Goal: Task Accomplishment & Management: Manage account settings

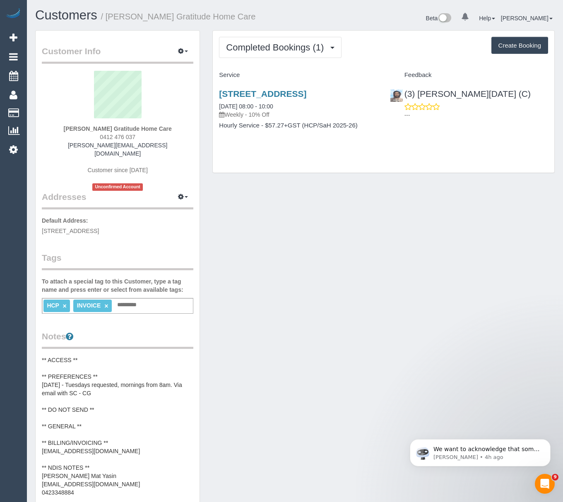
click at [82, 429] on pre "** ACCESS ** ** PREFERENCES ** [DATE] - Tuesdays requested, mornings from 8am. …" at bounding box center [117, 426] width 151 height 141
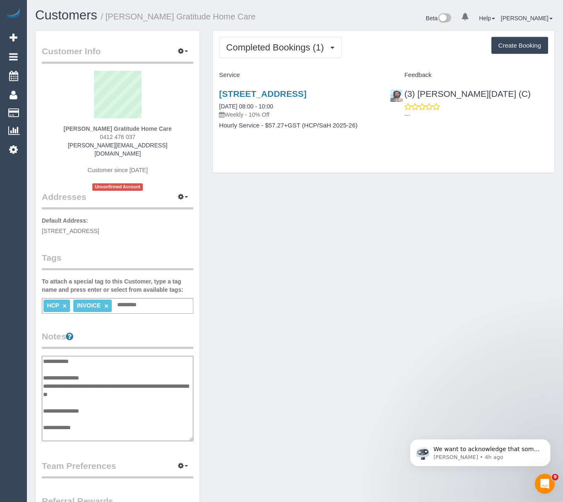
scroll to position [58, 0]
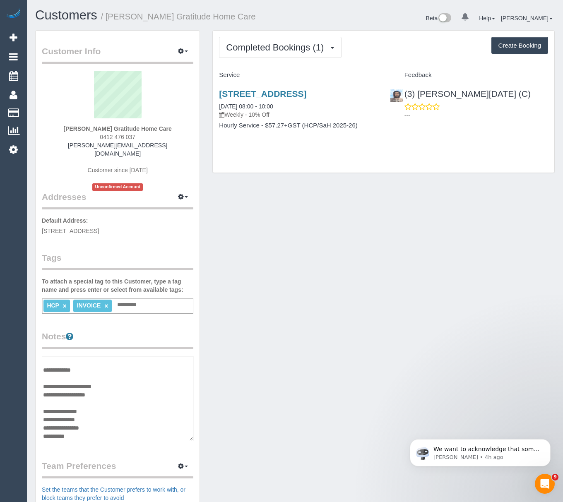
drag, startPoint x: 105, startPoint y: 381, endPoint x: 45, endPoint y: 388, distance: 60.4
click at [45, 388] on textarea "**********" at bounding box center [117, 399] width 151 height 86
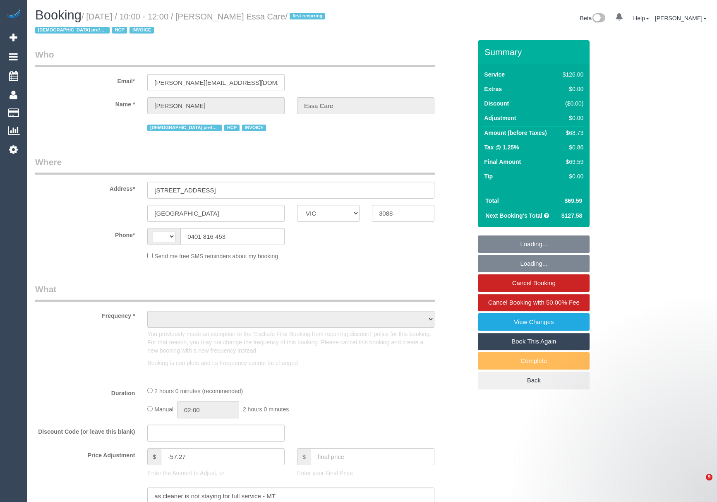
select select "VIC"
select select "string:AU"
select select "120"
select select "number:28"
select select "number:14"
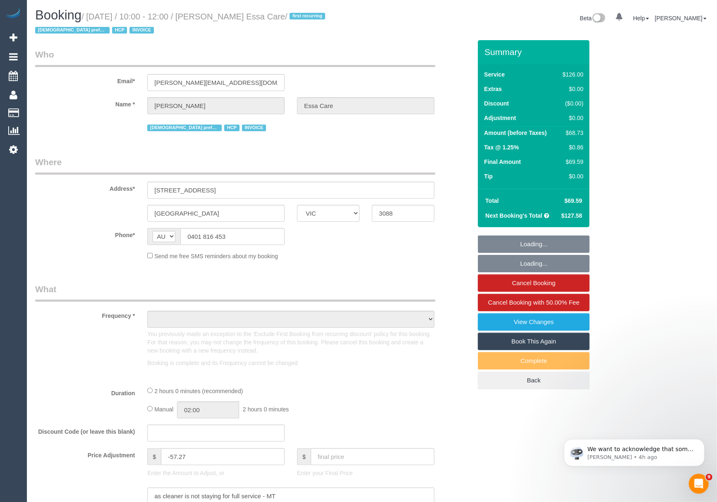
select select "number:19"
select select "number:25"
select select "number:34"
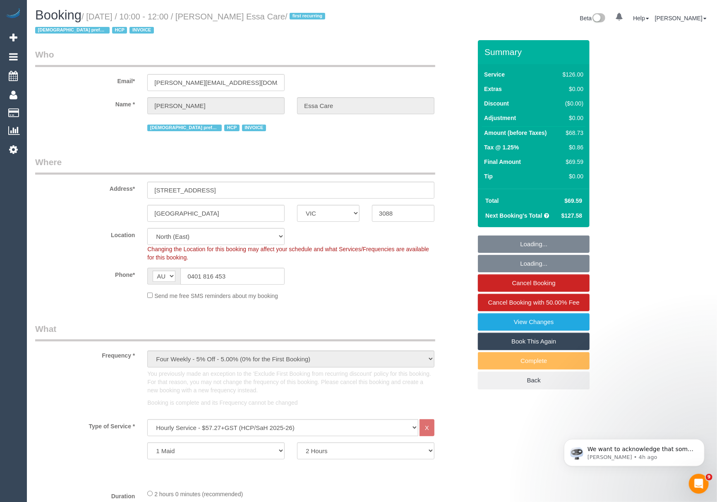
select select "object:1450"
select select "spot1"
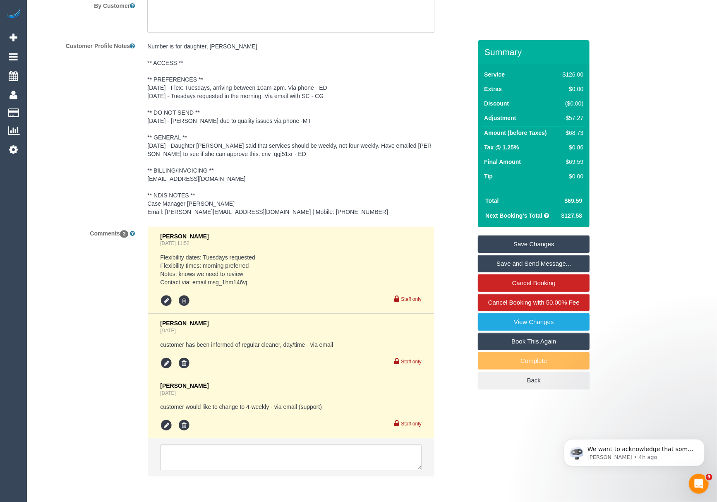
scroll to position [1280, 0]
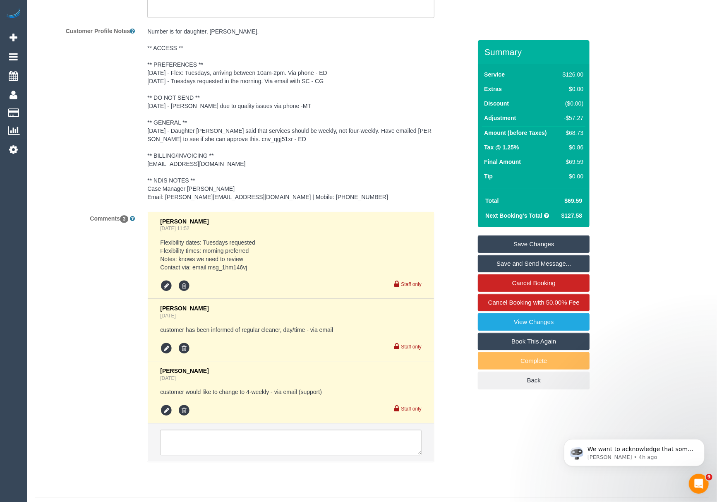
click at [233, 191] on pre "Number is for daughter, Christine. ** ACCESS ** ** PREFERENCES ** 22/9/25 - Fle…" at bounding box center [290, 114] width 287 height 174
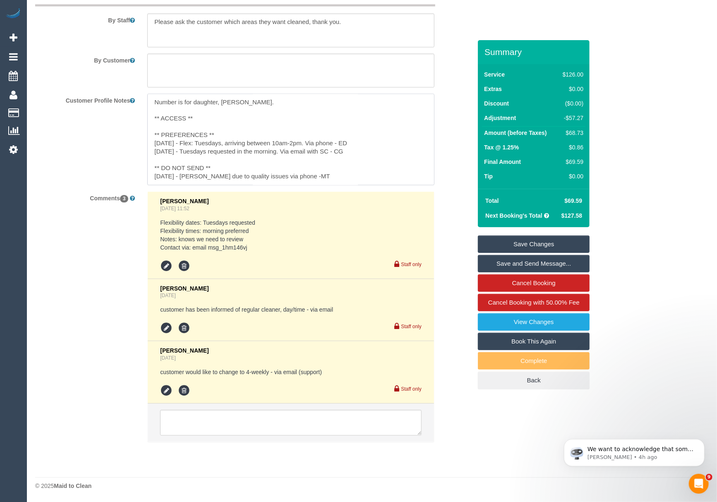
scroll to position [90, 0]
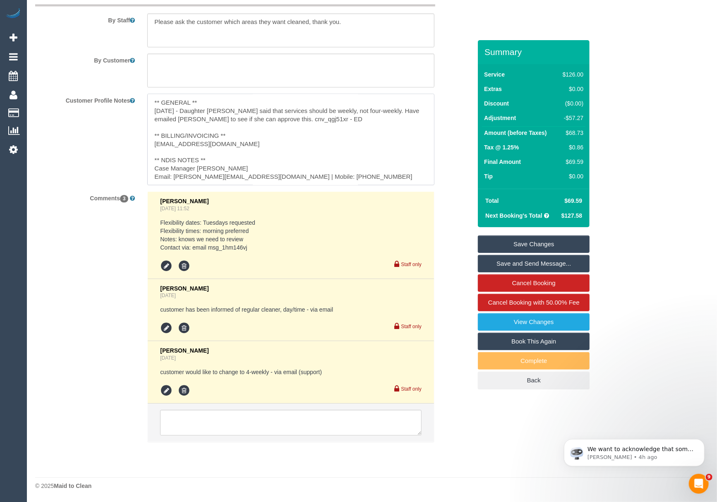
drag, startPoint x: 228, startPoint y: 141, endPoint x: 156, endPoint y: 146, distance: 72.2
click at [156, 146] on textarea "Number is for daughter, Christine. ** ACCESS ** ** PREFERENCES ** 22/9/25 - Fle…" at bounding box center [290, 139] width 287 height 91
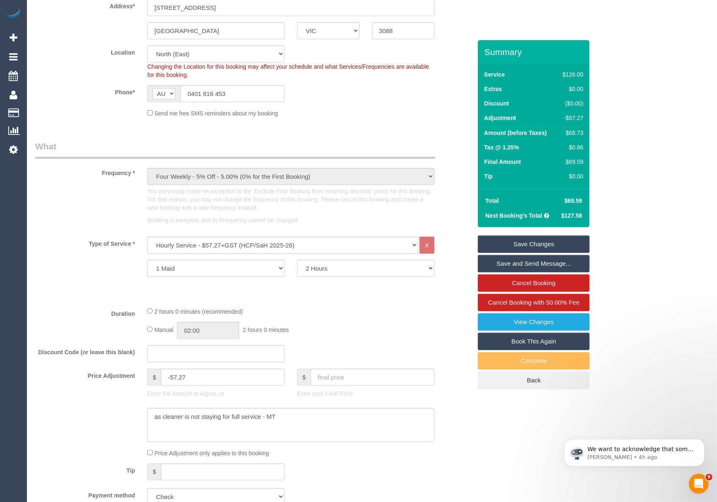
scroll to position [118, 0]
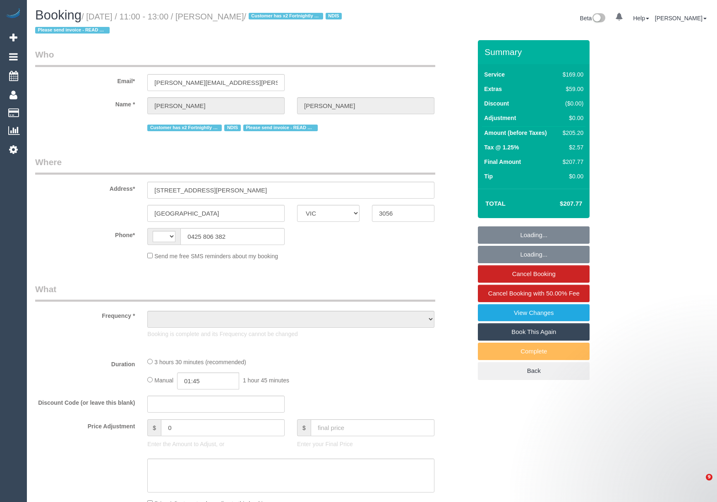
select select "VIC"
select select "string:AU"
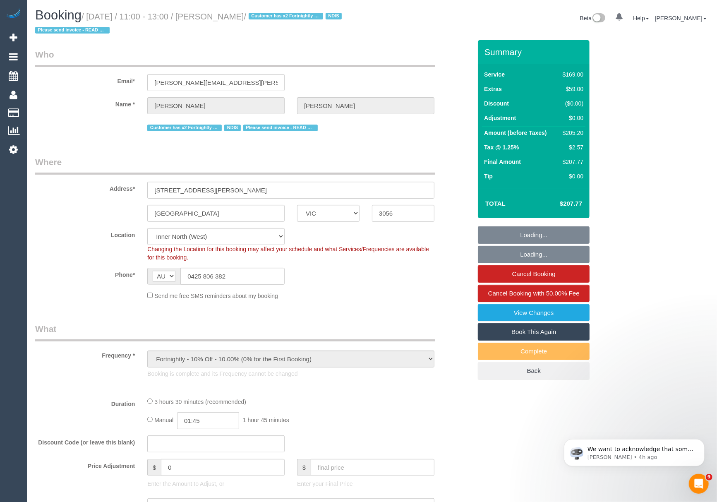
select select "object:549"
select select "number:28"
select select "number:15"
select select "number:18"
select select "number:22"
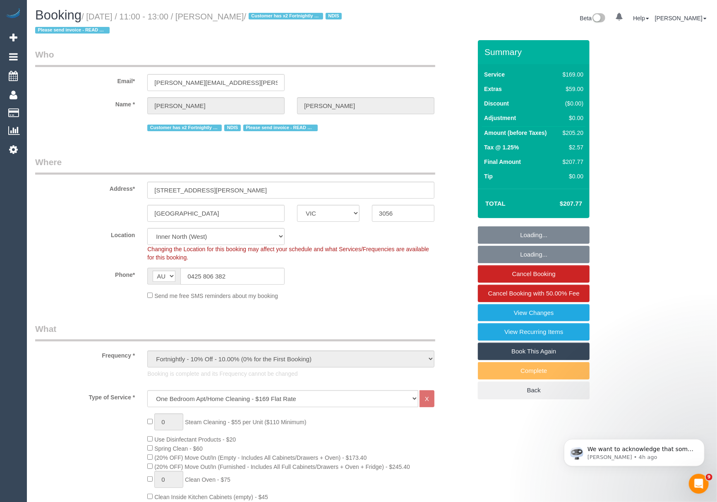
select select "spot1"
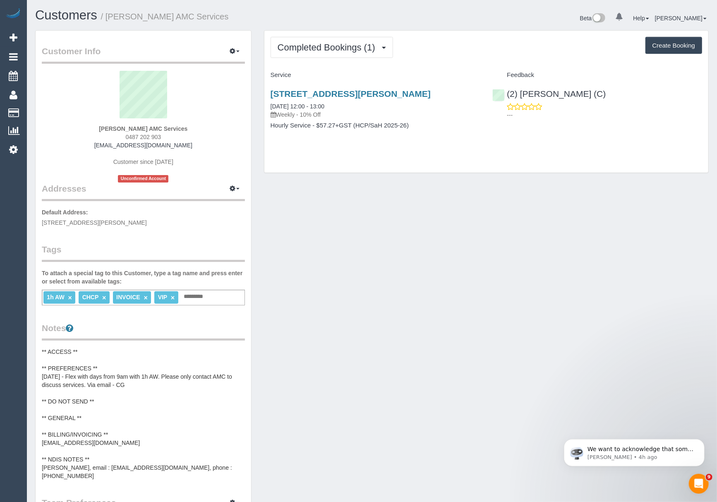
click at [151, 416] on pre "** ACCESS ** ** PREFERENCES ** 16/09/25 - Flex with days from 9am with 1h AW. P…" at bounding box center [143, 414] width 203 height 132
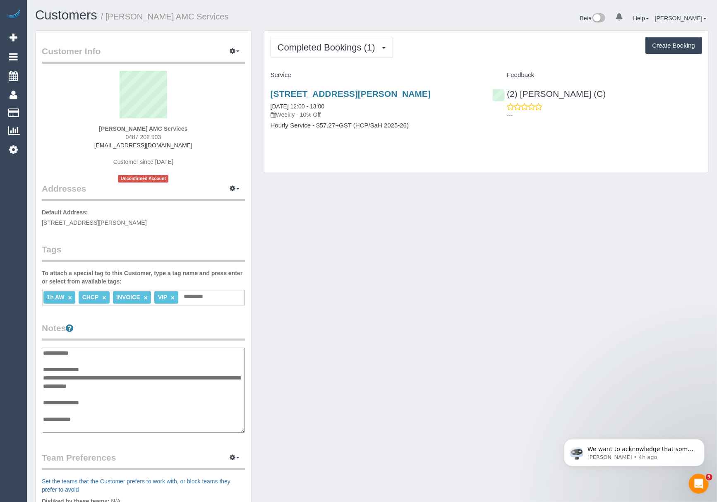
scroll to position [50, 0]
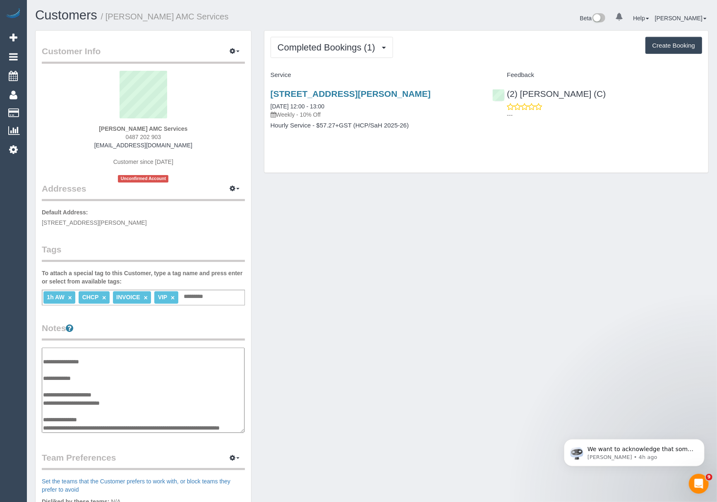
drag, startPoint x: 136, startPoint y: 397, endPoint x: 43, endPoint y: 394, distance: 93.2
click at [43, 394] on textarea "**********" at bounding box center [143, 391] width 203 height 86
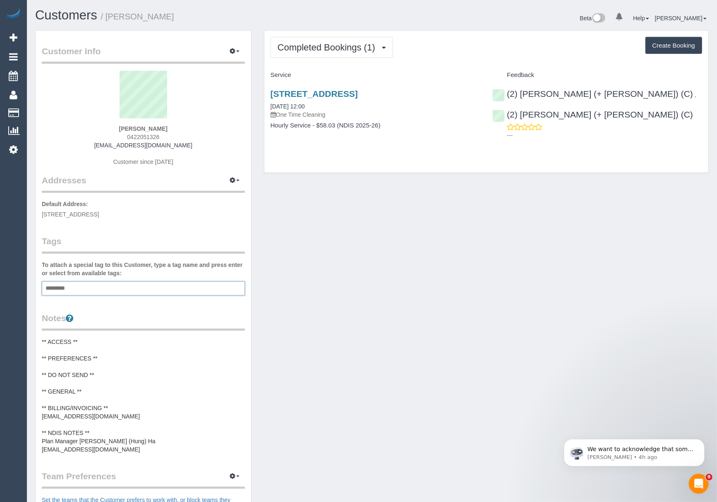
click at [64, 288] on input "text" at bounding box center [57, 288] width 28 height 11
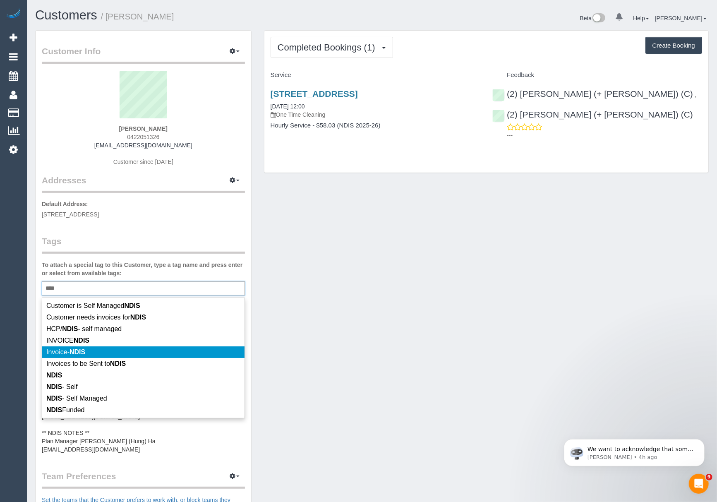
type input "****"
click at [77, 355] on em "NDIS" at bounding box center [78, 352] width 16 height 7
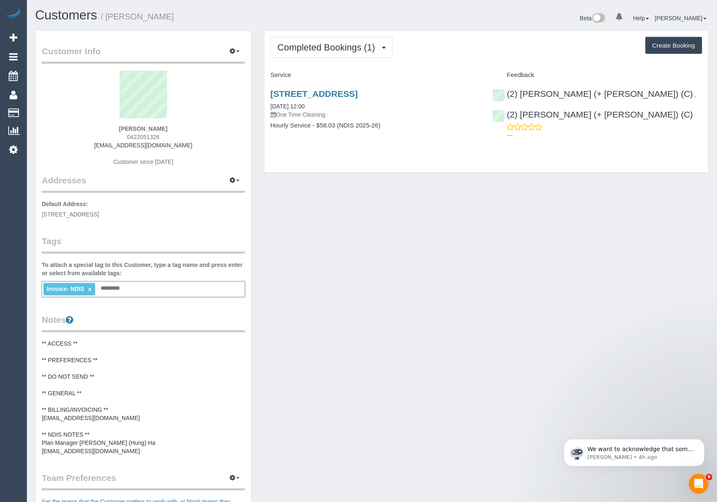
click at [317, 335] on div "Customer Info Edit Contact Info Send Message Email Preferences Special Sales Ta…" at bounding box center [372, 358] width 686 height 656
click at [89, 288] on link "×" at bounding box center [90, 289] width 4 height 7
click at [89, 288] on div "Add a tag" at bounding box center [143, 288] width 203 height 14
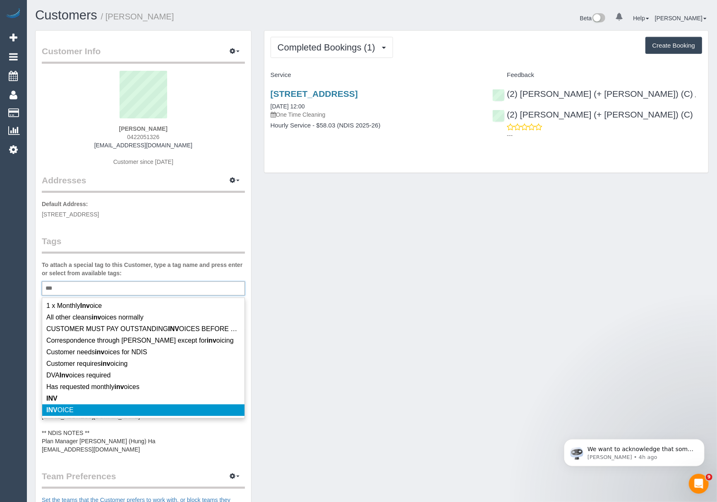
scroll to position [2, 0]
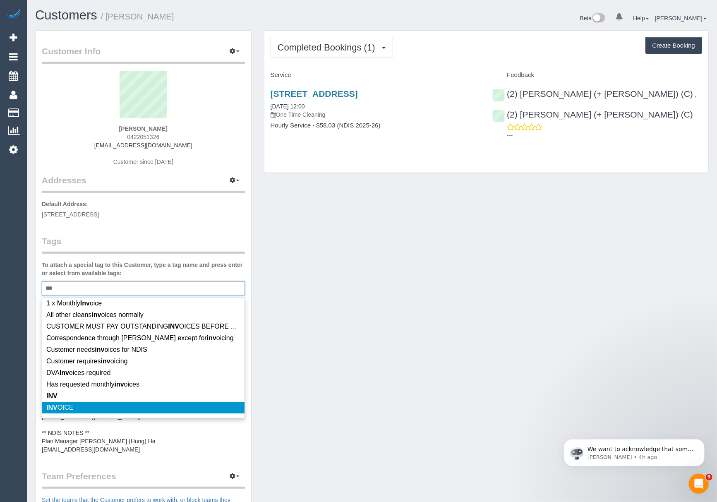
type input "***"
click at [67, 410] on span "INV OICE" at bounding box center [59, 407] width 27 height 7
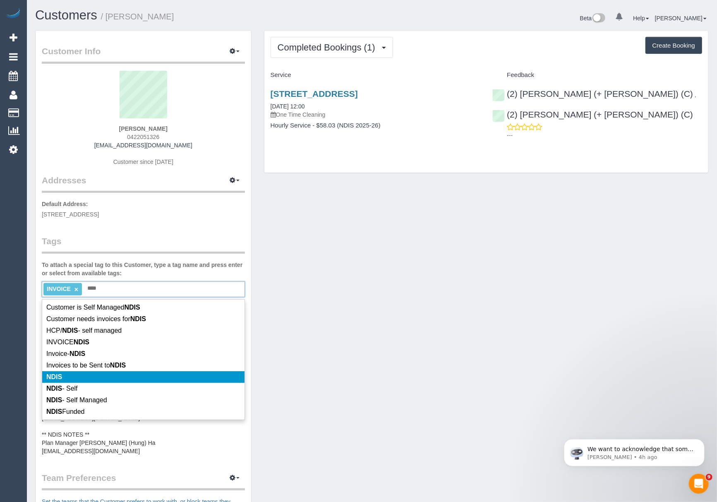
type input "****"
click at [75, 374] on li "NDIS" at bounding box center [143, 377] width 202 height 12
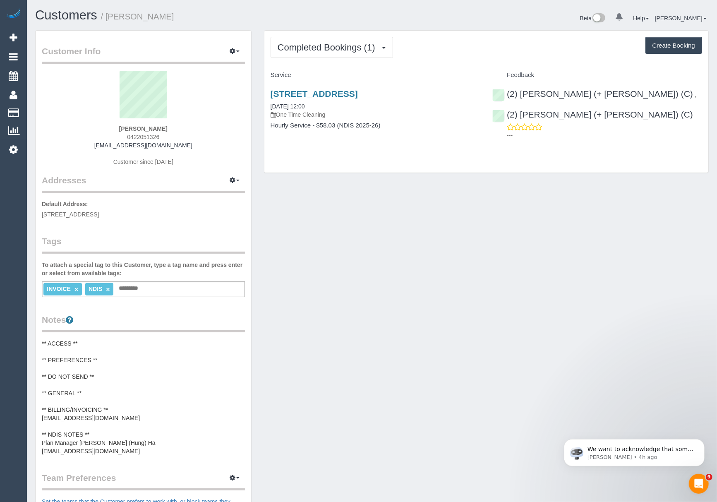
click at [331, 332] on div "Customer Info Edit Contact Info Send Message Email Preferences Special Sales Ta…" at bounding box center [372, 358] width 686 height 656
click at [78, 416] on pre "** ACCESS ** ** PREFERENCES ** ** DO NOT SEND ** ** GENERAL ** ** BILLING/INVOI…" at bounding box center [143, 397] width 203 height 116
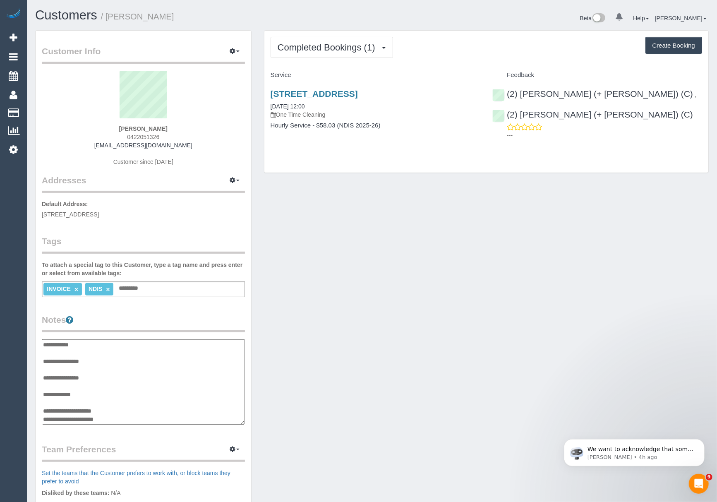
scroll to position [33, 0]
drag, startPoint x: 128, startPoint y: 386, endPoint x: 42, endPoint y: 384, distance: 86.1
click at [42, 384] on textarea "**********" at bounding box center [143, 382] width 203 height 86
click at [306, 66] on div "Completed Bookings (1) Completed Bookings (1) Upcoming Bookings (0) Cancelled B…" at bounding box center [486, 102] width 444 height 142
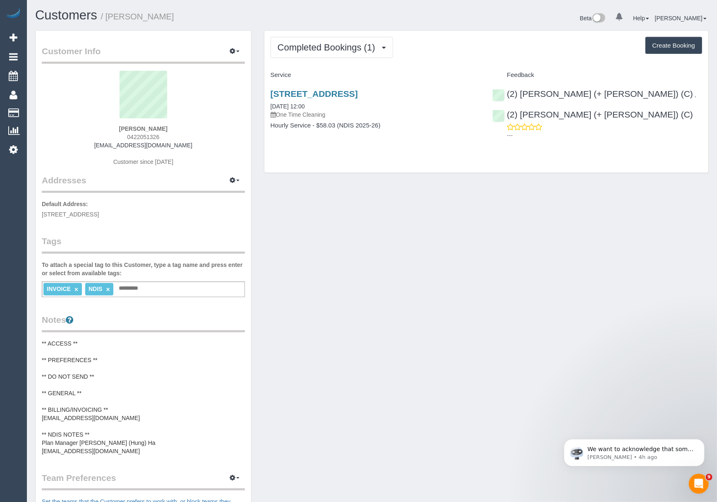
click at [300, 101] on div "3/139-141 Weston St, 3, Brunswick, VIC 3056 23/09/2025 12:00 One Time Cleaning" at bounding box center [376, 104] width 210 height 30
click at [295, 96] on link "3/139-141 Weston St, 3, Brunswick, VIC 3056" at bounding box center [314, 94] width 87 height 10
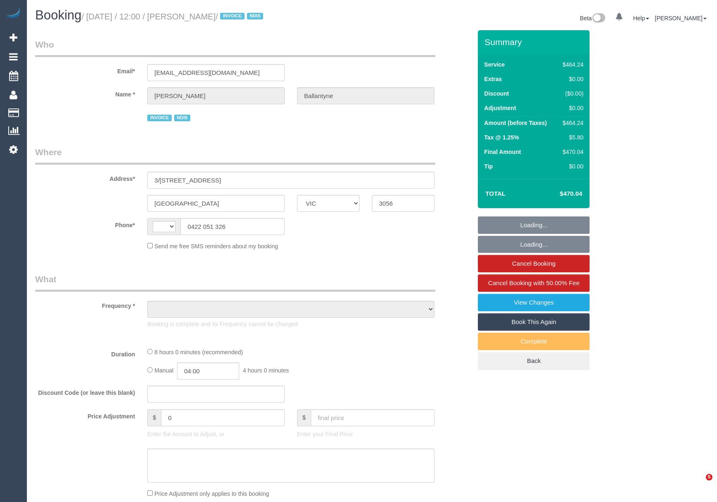
select select "VIC"
select select "string:AU"
select select "number:30"
select select "number:15"
select select "number:18"
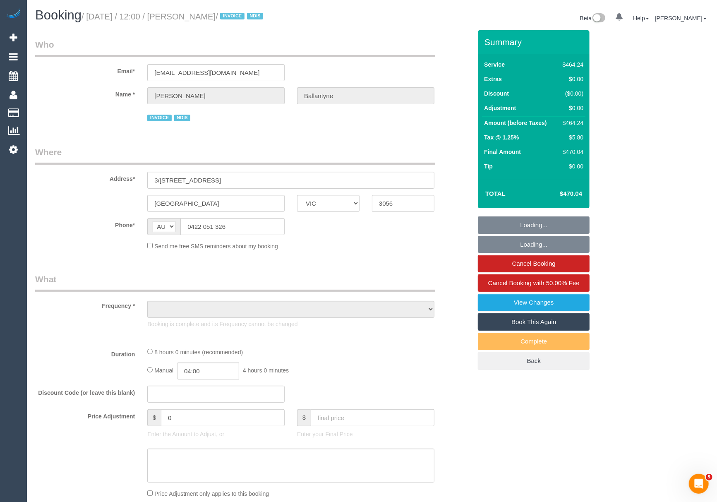
select select "number:24"
select select "number:34"
select select "number:26"
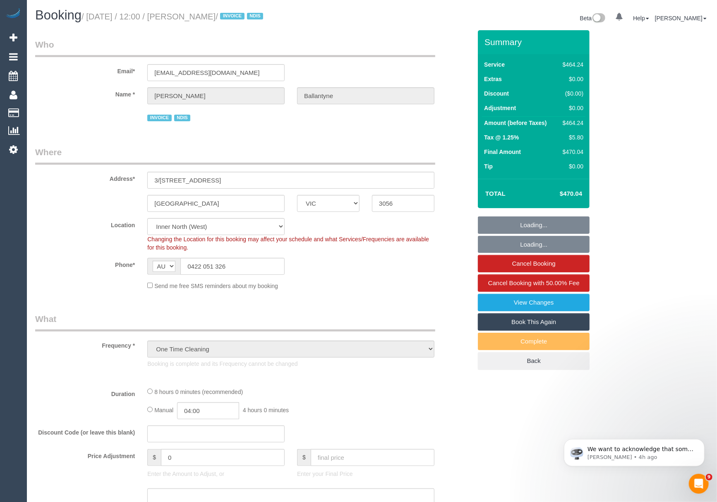
select select "object:834"
select select "480"
